Goal: Information Seeking & Learning: Find specific page/section

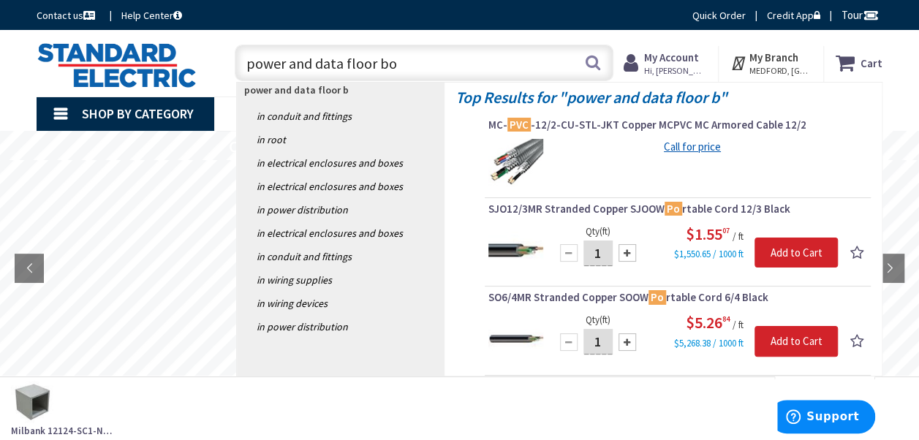
type input "power and data floor box"
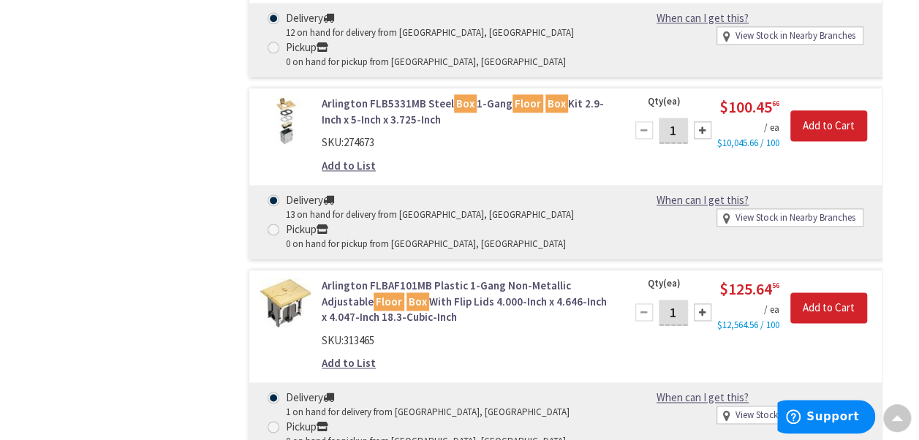
scroll to position [3655, 0]
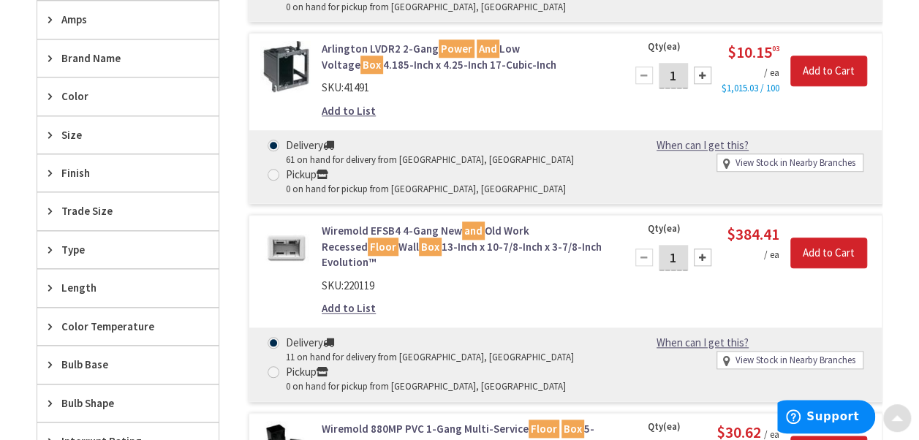
scroll to position [0, 0]
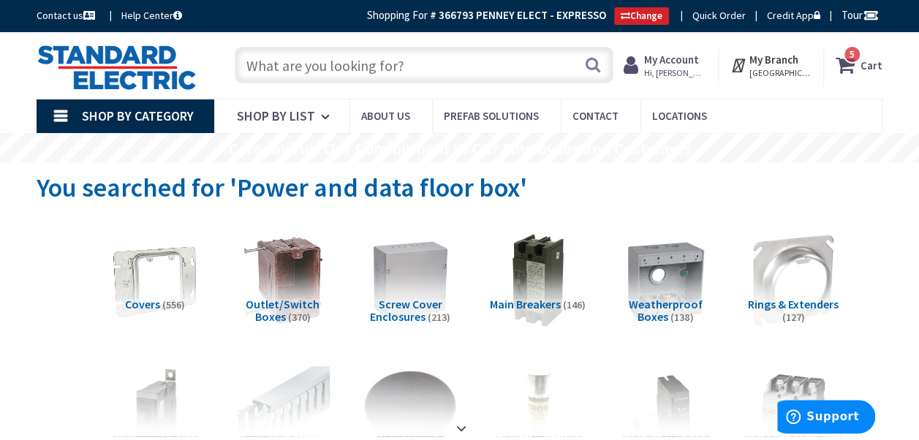
click at [470, 66] on input "text" at bounding box center [424, 65] width 379 height 37
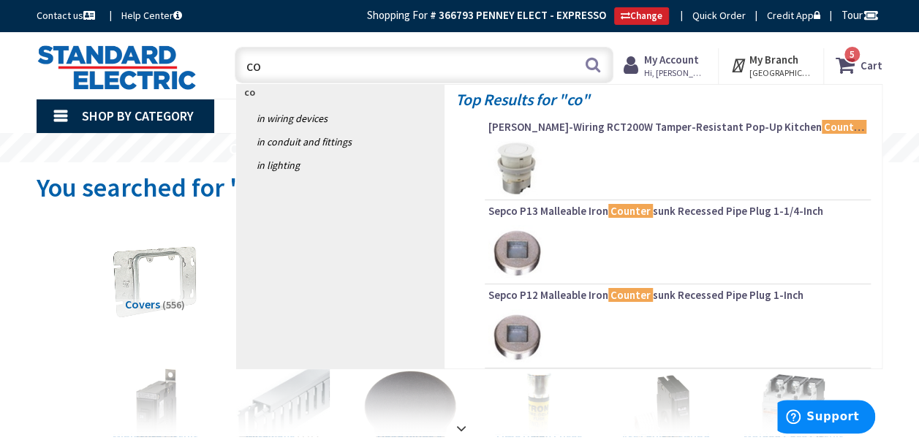
type input "c"
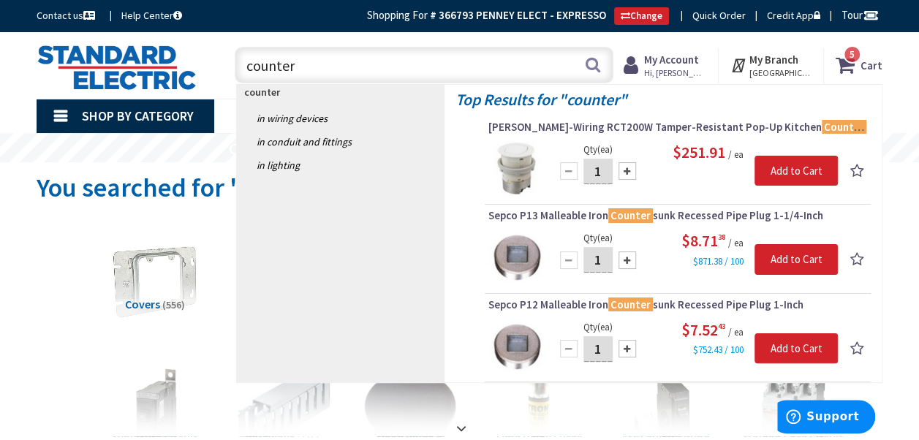
type input "counter"
